Goal: Check status

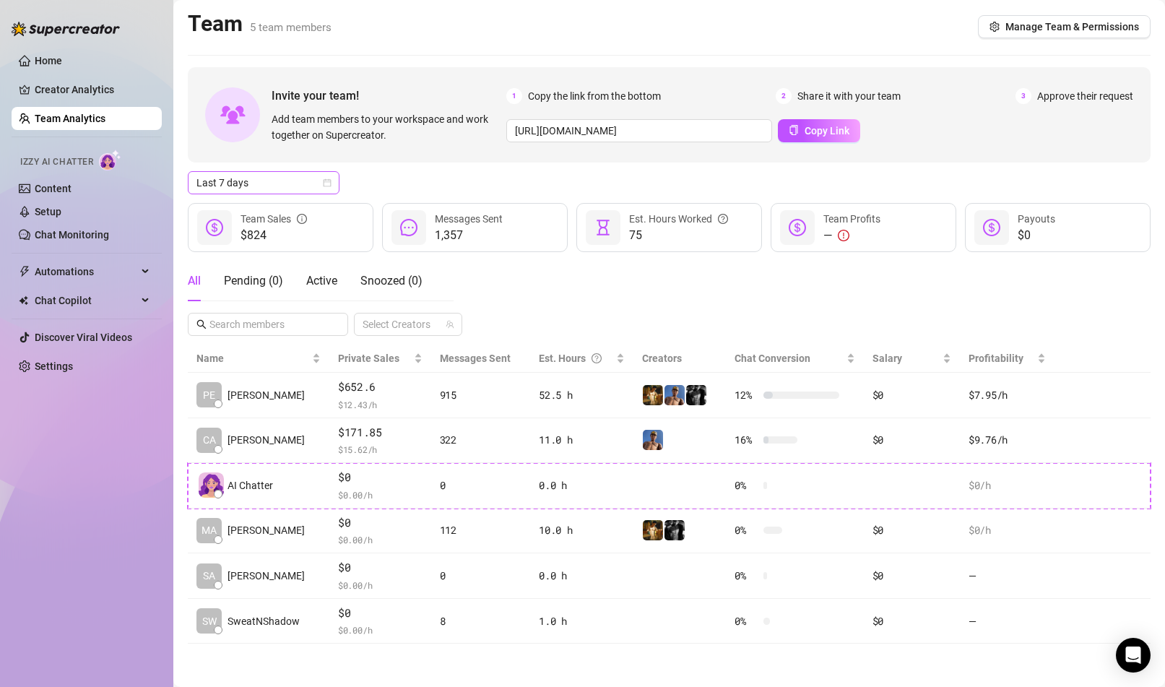
click at [285, 180] on span "Last 7 days" at bounding box center [263, 183] width 134 height 22
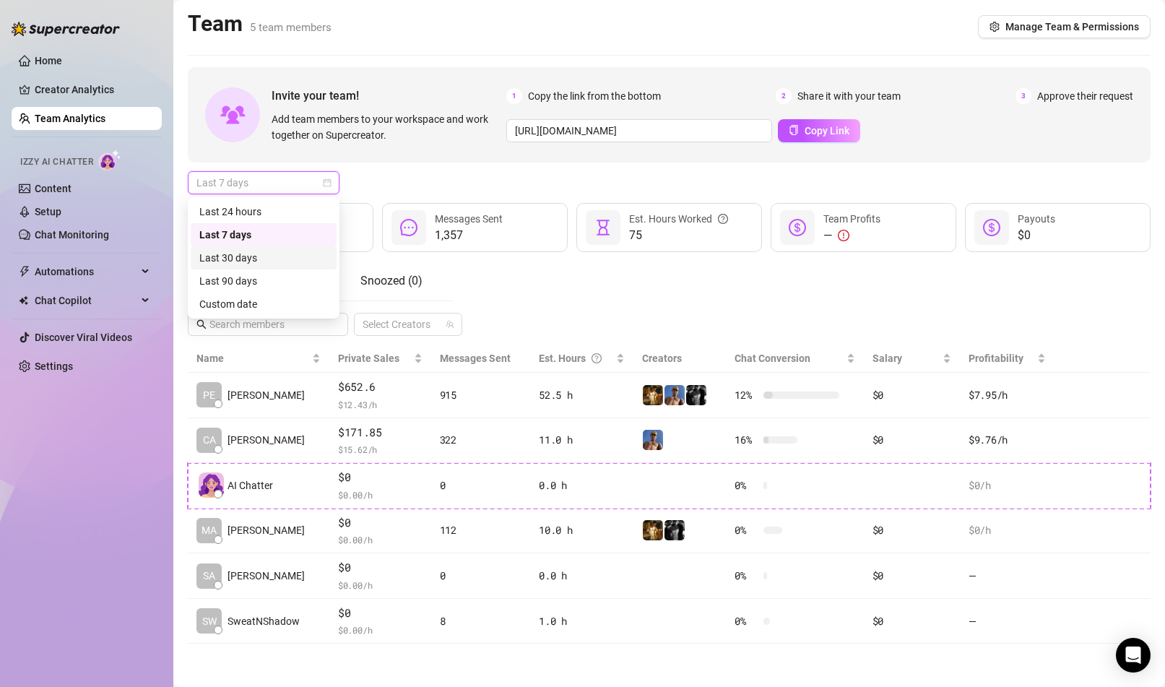
click at [265, 262] on div "Last 30 days" at bounding box center [263, 258] width 129 height 16
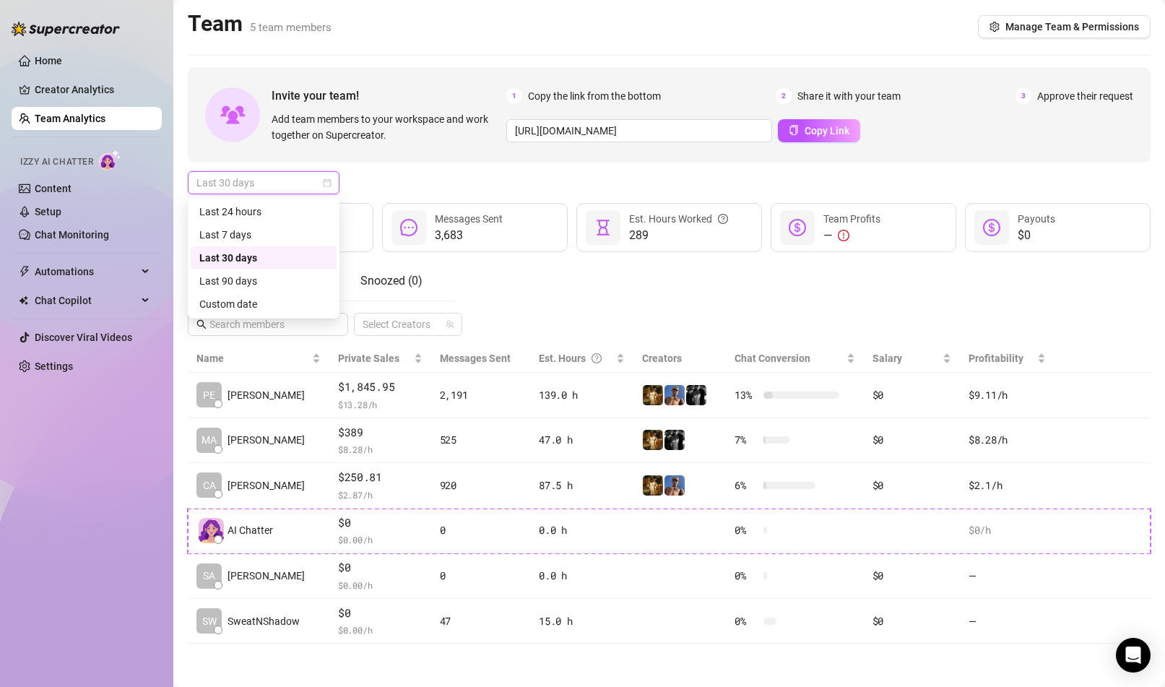
click at [268, 187] on span "Last 30 days" at bounding box center [263, 183] width 134 height 22
click at [249, 282] on div "Last 90 days" at bounding box center [263, 281] width 129 height 16
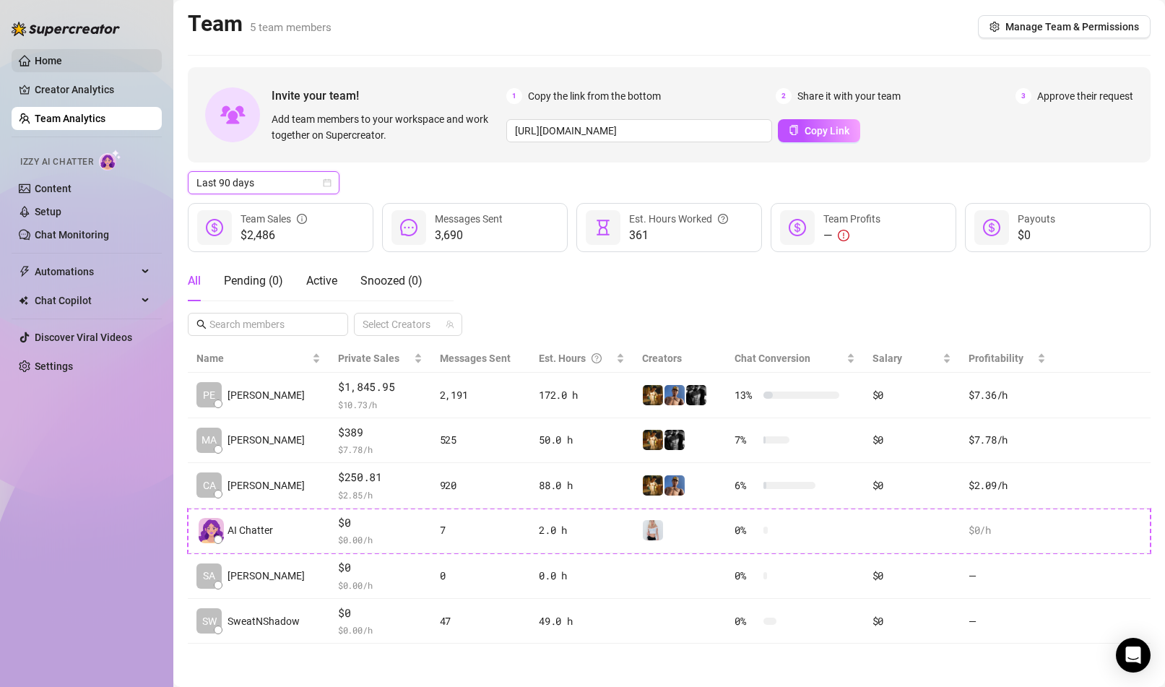
click at [62, 66] on link "Home" at bounding box center [48, 61] width 27 height 12
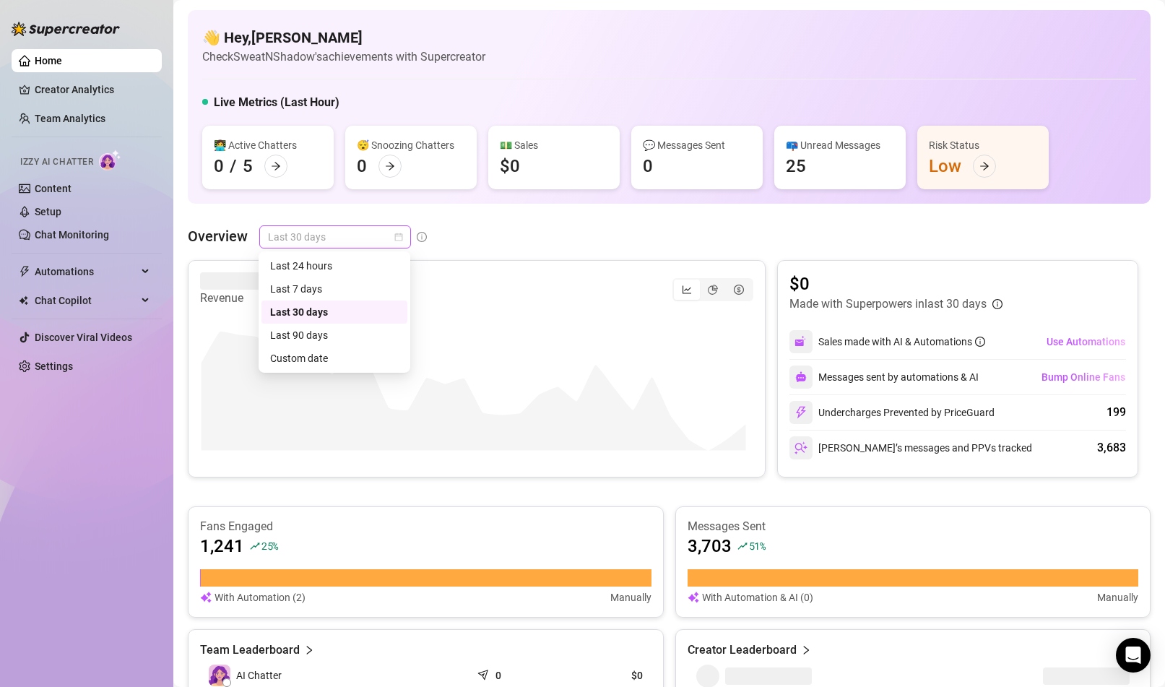
click at [293, 235] on span "Last 30 days" at bounding box center [335, 237] width 134 height 22
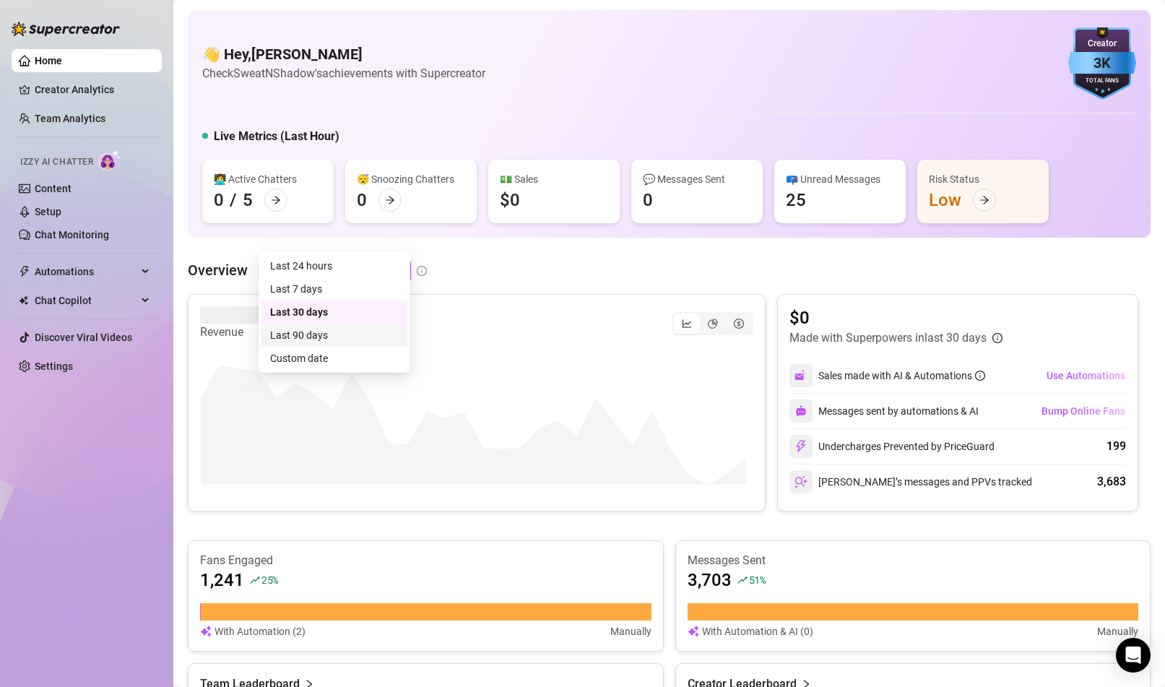
click at [300, 327] on div "Last 90 days" at bounding box center [334, 335] width 129 height 16
